Goal: Information Seeking & Learning: Learn about a topic

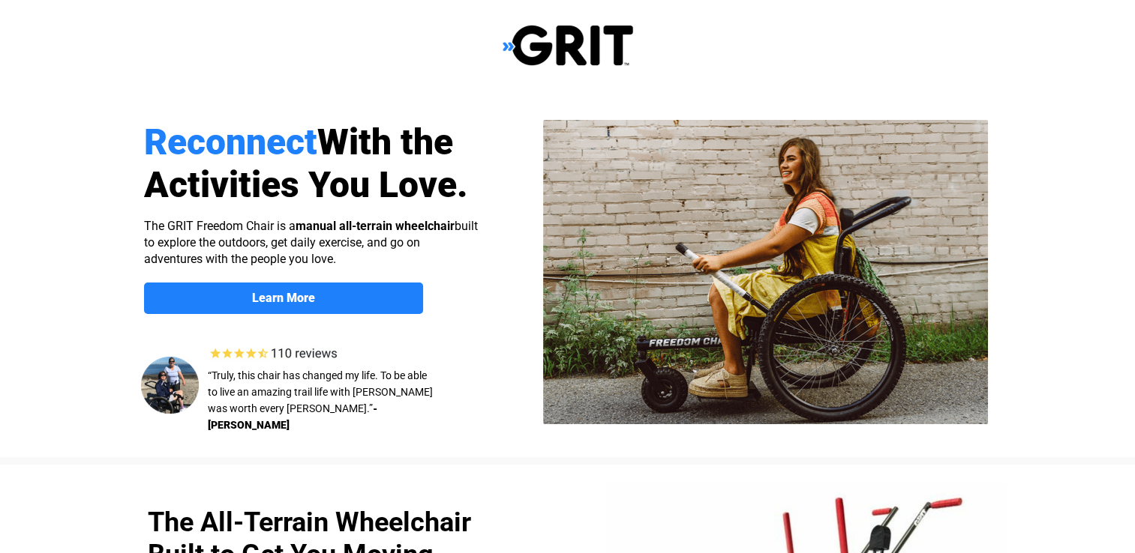
select select "US"
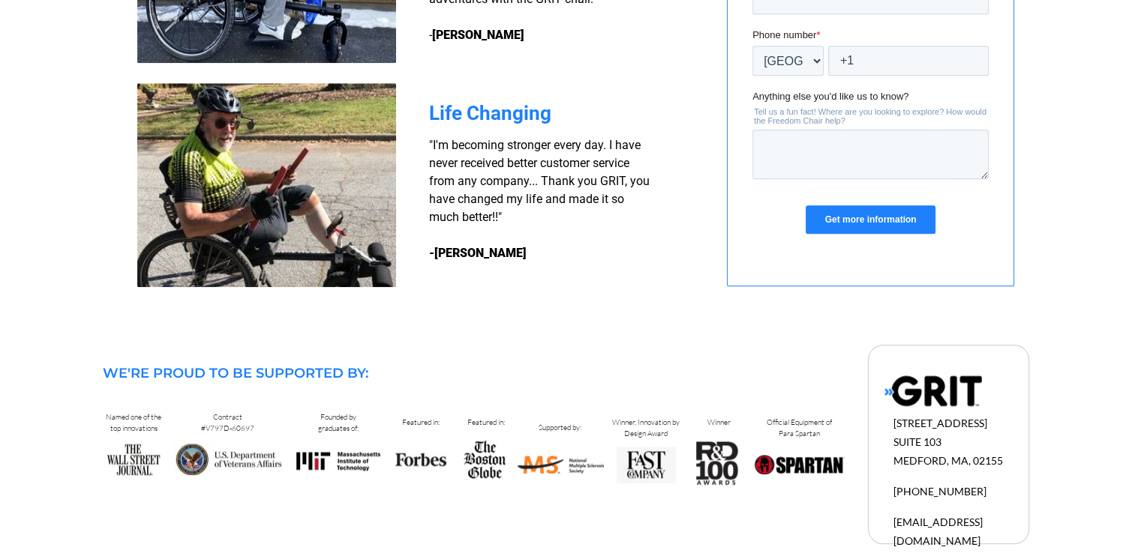
scroll to position [1416, 0]
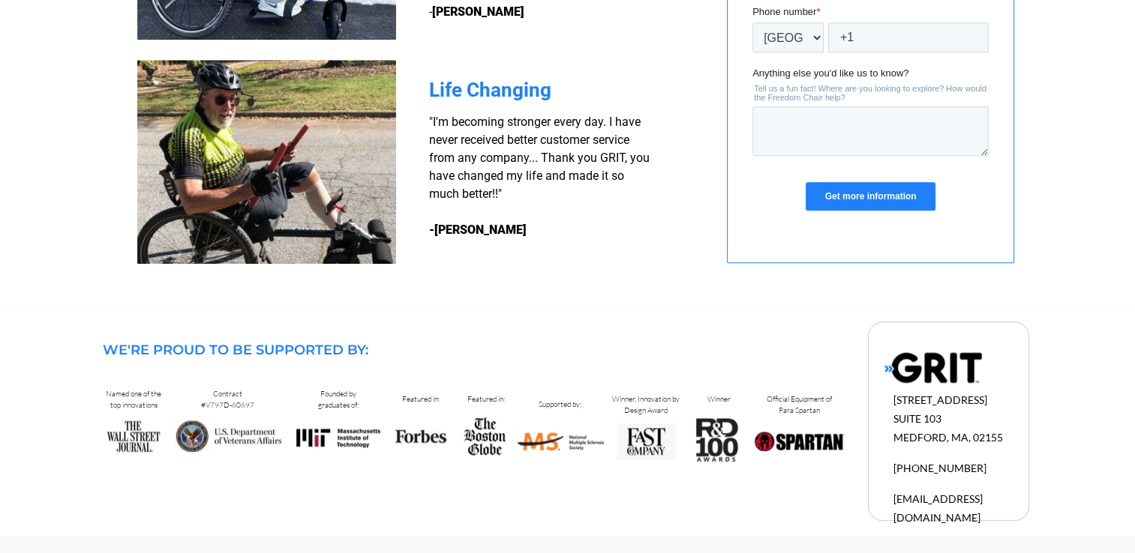
click at [931, 371] on img at bounding box center [932, 368] width 97 height 32
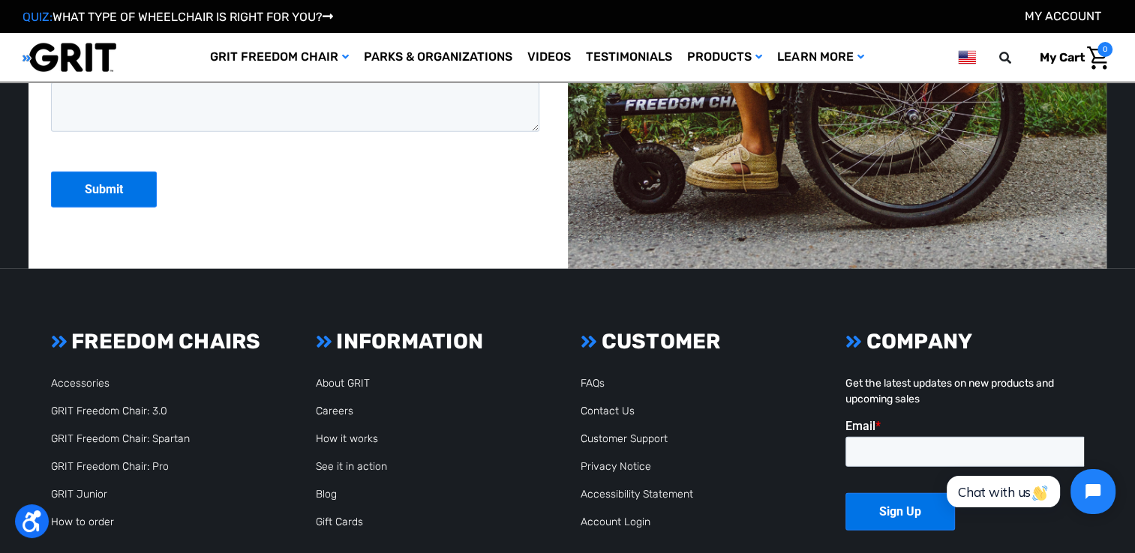
scroll to position [3975, 0]
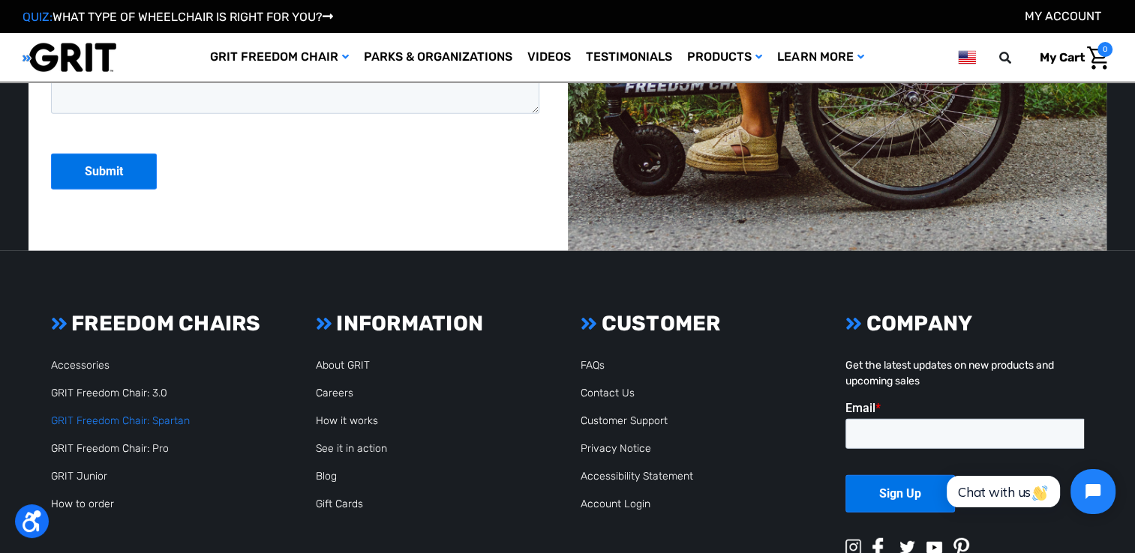
click at [129, 422] on link "GRIT Freedom Chair: Spartan" at bounding box center [120, 421] width 139 height 13
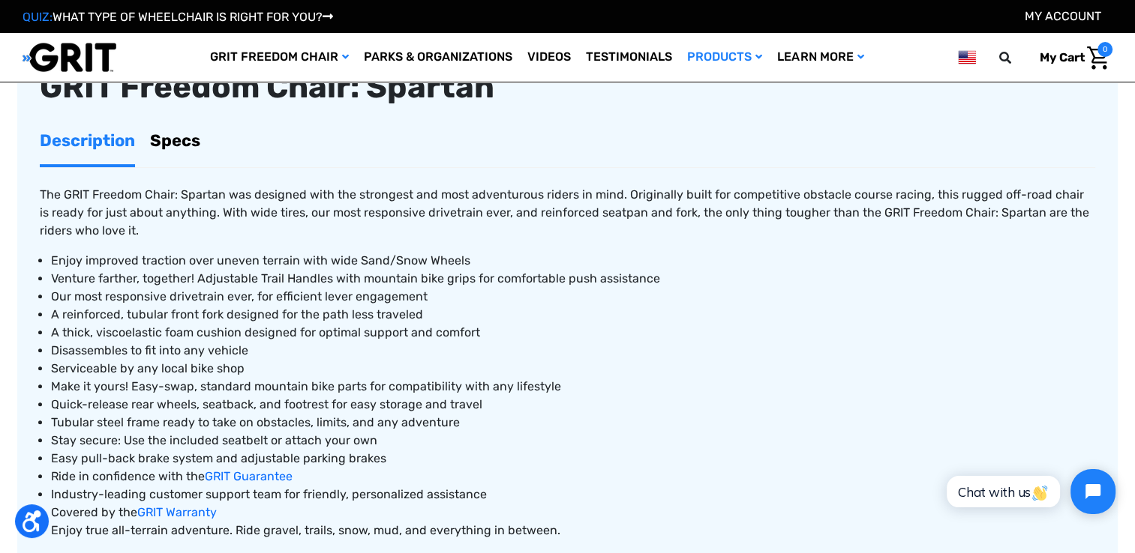
scroll to position [600, 0]
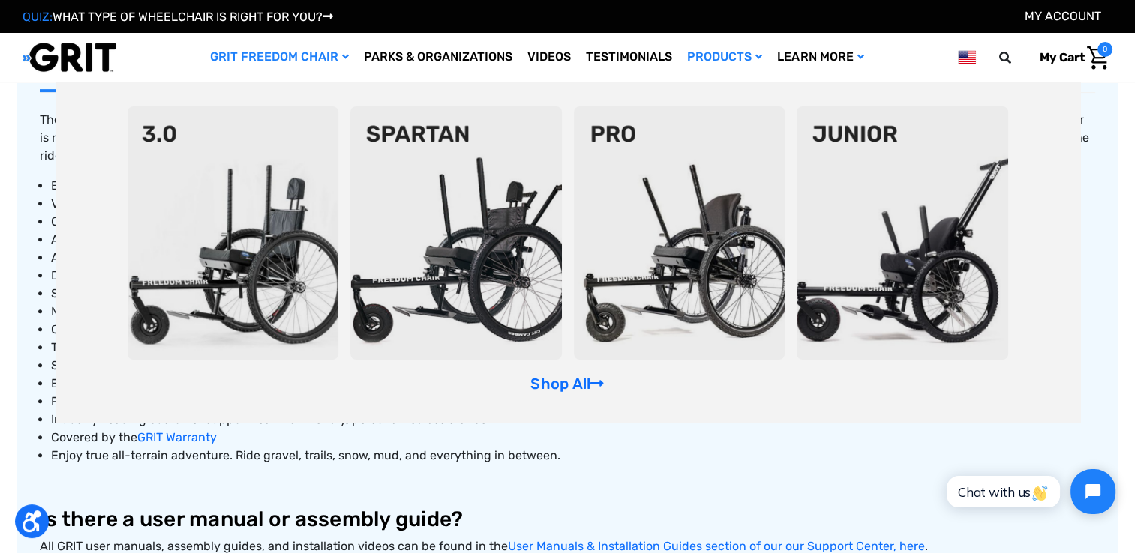
click at [233, 238] on img at bounding box center [232, 232] width 211 height 253
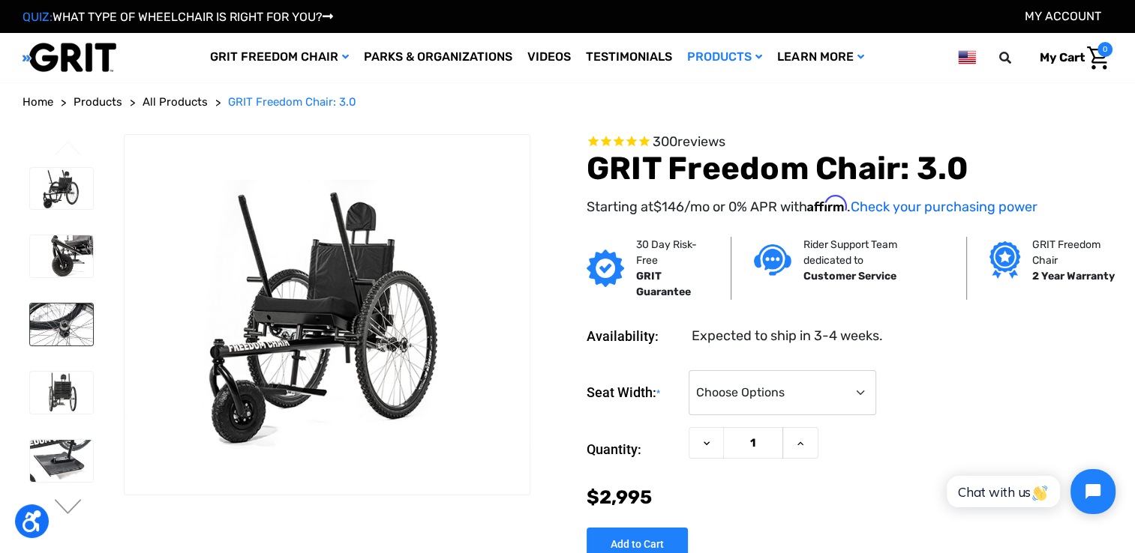
click at [69, 322] on img at bounding box center [61, 325] width 63 height 42
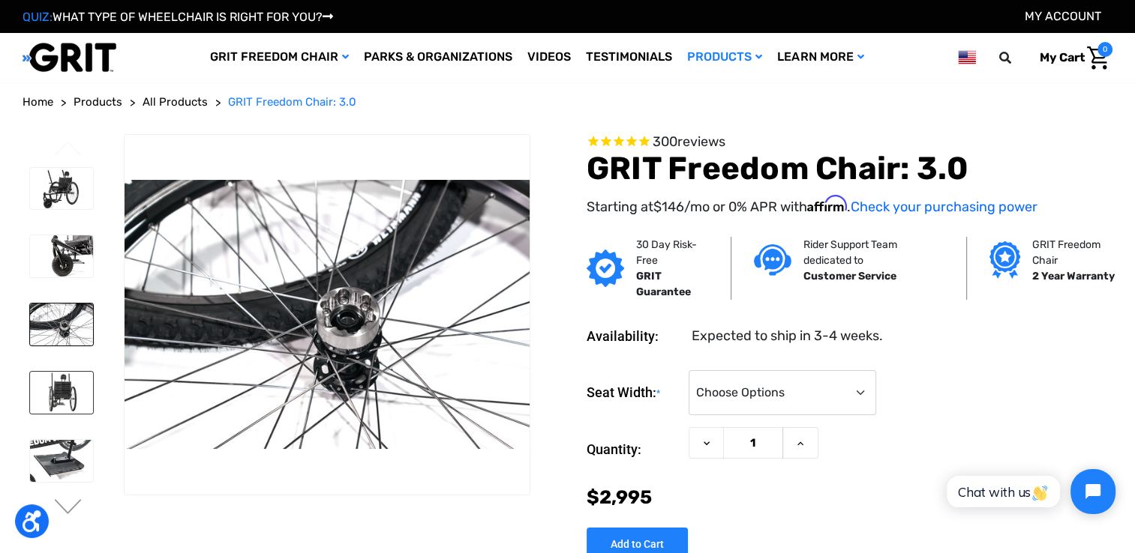
click at [60, 382] on img at bounding box center [61, 393] width 63 height 42
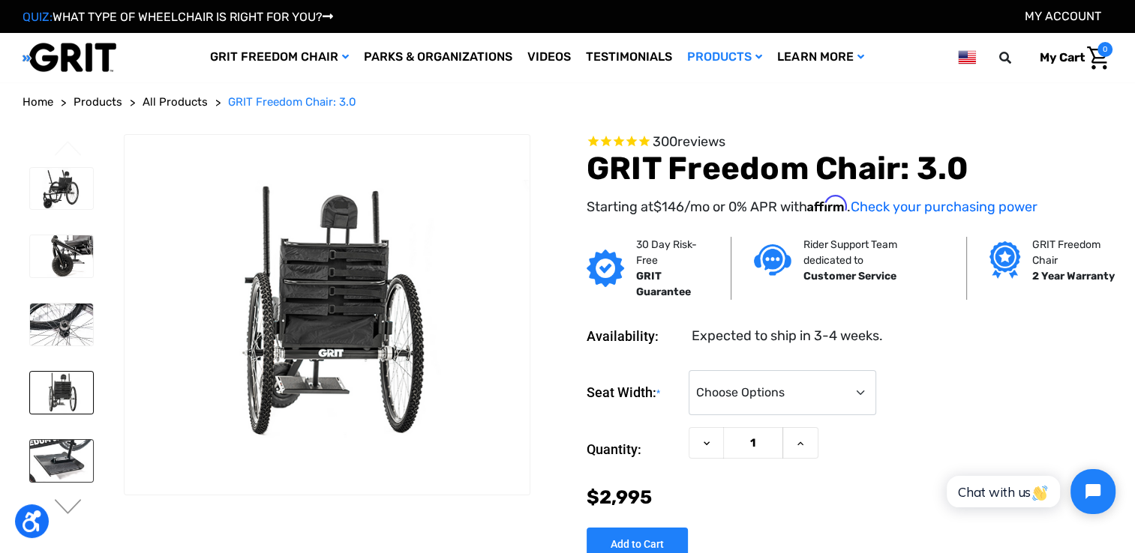
click at [57, 445] on img at bounding box center [61, 461] width 63 height 42
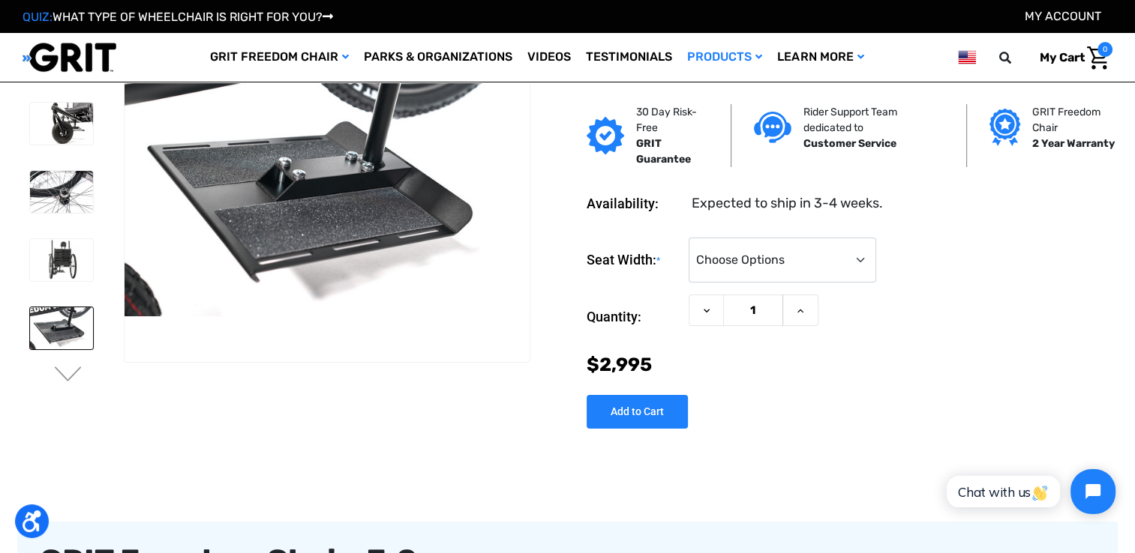
scroll to position [75, 0]
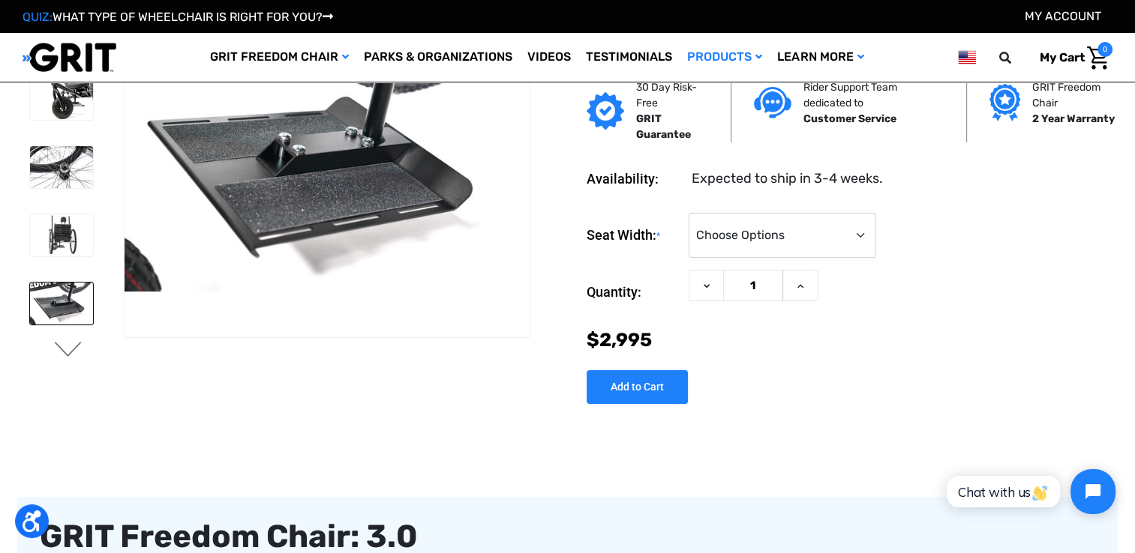
click at [66, 351] on button "Next" at bounding box center [67, 351] width 31 height 18
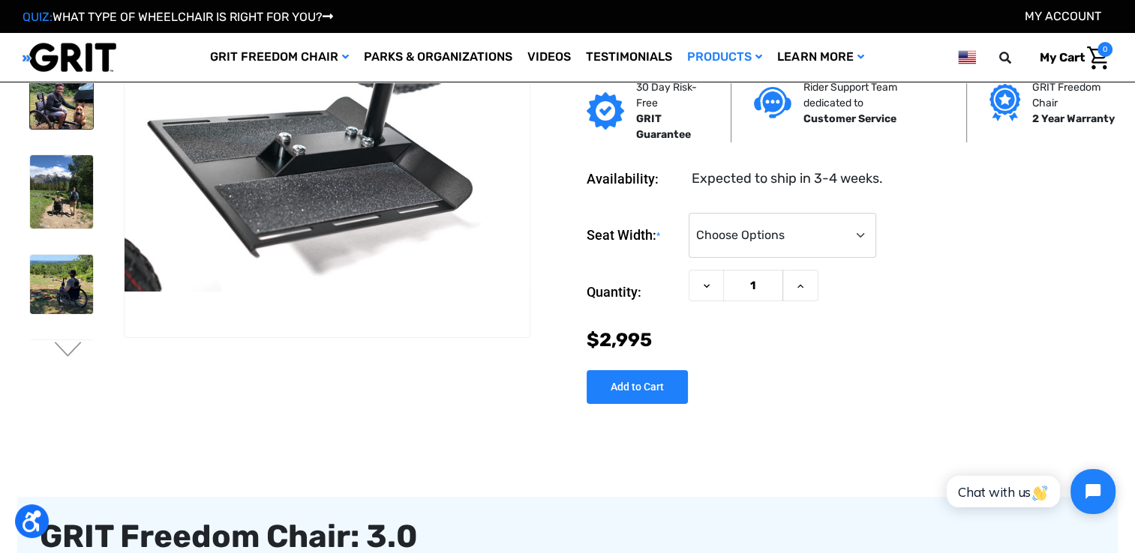
click at [58, 112] on img at bounding box center [61, 105] width 63 height 47
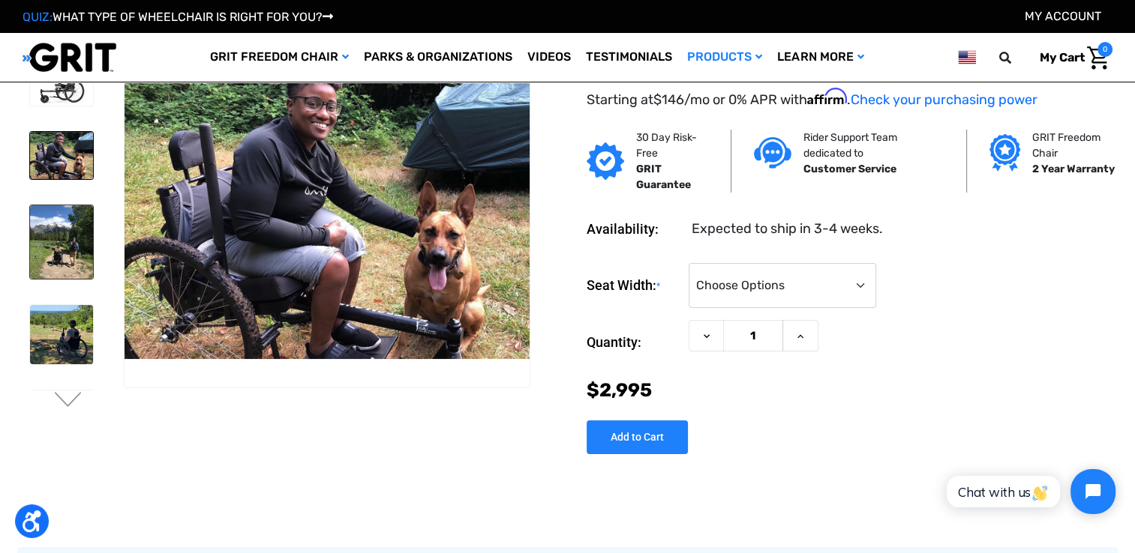
scroll to position [0, 0]
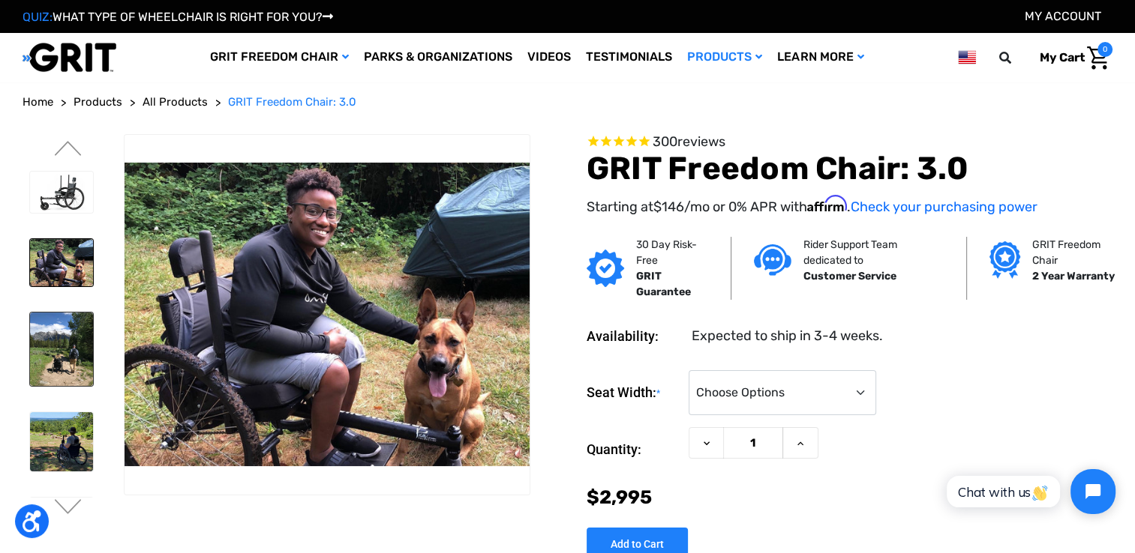
click at [60, 339] on img at bounding box center [61, 349] width 63 height 73
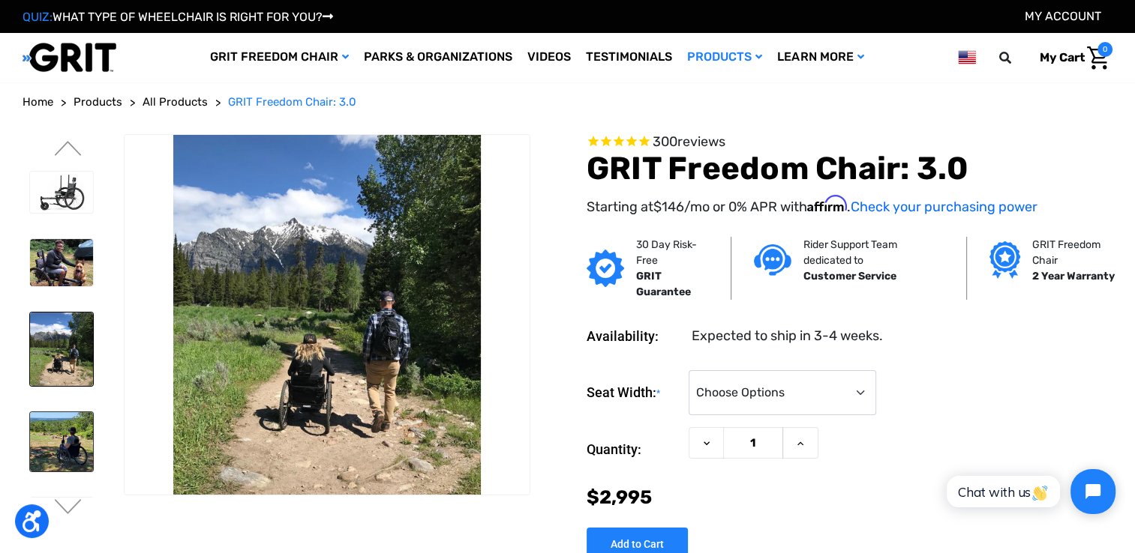
click at [55, 430] on img at bounding box center [61, 441] width 63 height 59
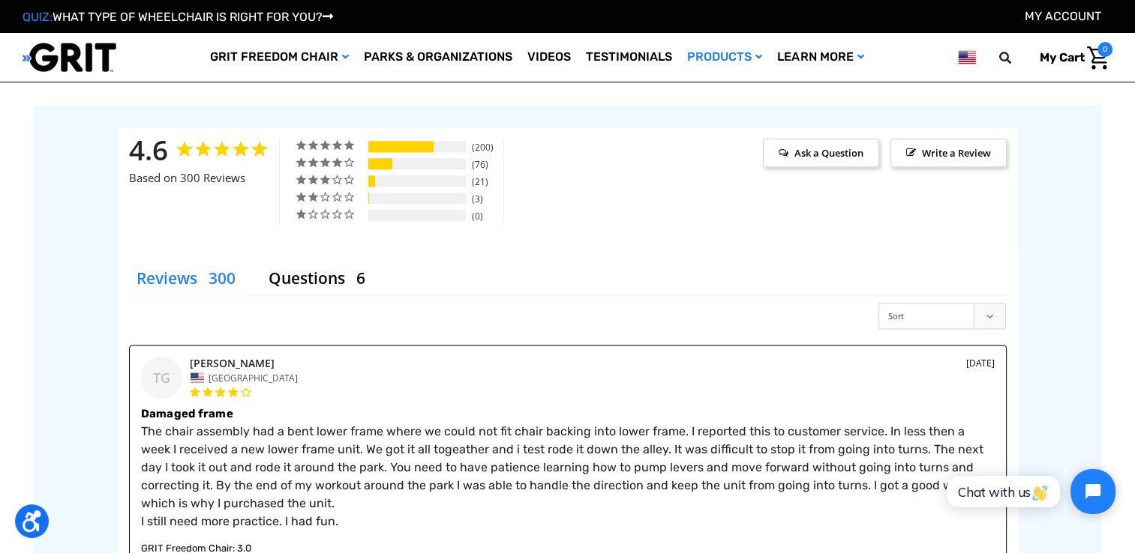
scroll to position [1950, 0]
